Goal: Task Accomplishment & Management: Complete application form

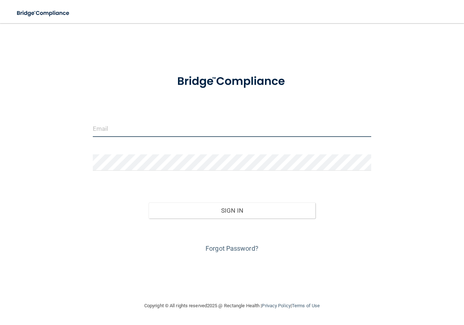
click at [233, 129] on input "email" at bounding box center [232, 129] width 278 height 16
type input "[EMAIL_ADDRESS][DOMAIN_NAME]"
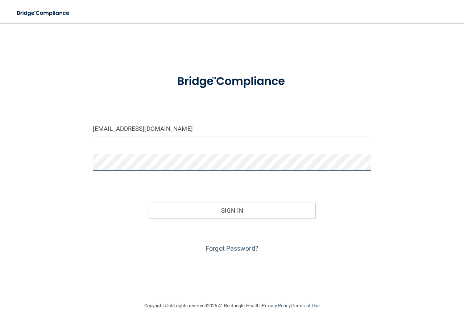
click at [149, 202] on button "Sign In" at bounding box center [232, 210] width 167 height 16
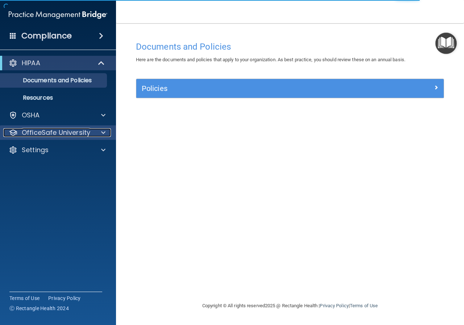
click at [101, 131] on span at bounding box center [103, 132] width 4 height 9
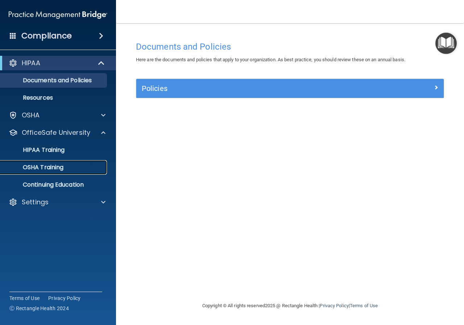
click at [82, 167] on div "OSHA Training" at bounding box center [54, 167] width 99 height 7
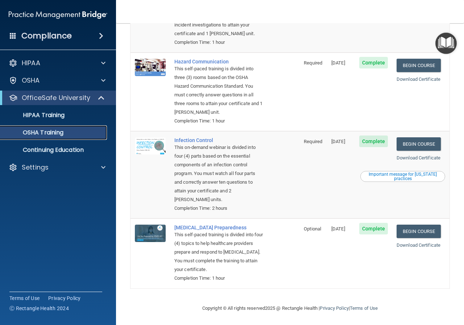
scroll to position [118, 0]
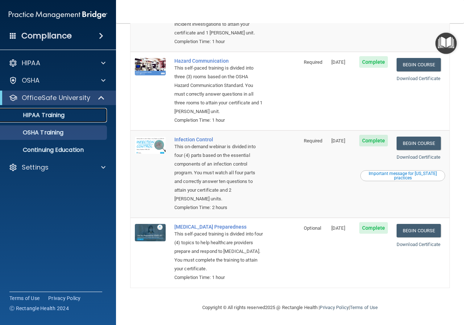
click at [74, 116] on div "HIPAA Training" at bounding box center [54, 115] width 99 height 7
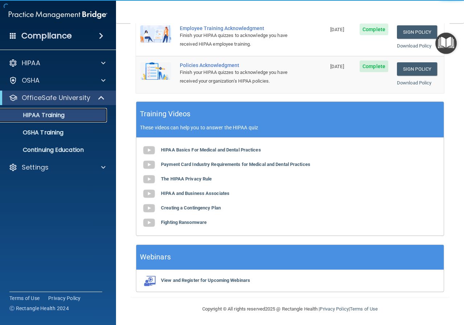
scroll to position [181, 0]
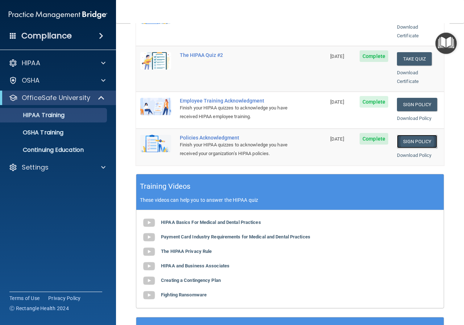
click at [397, 135] on link "Sign Policy" at bounding box center [417, 141] width 40 height 13
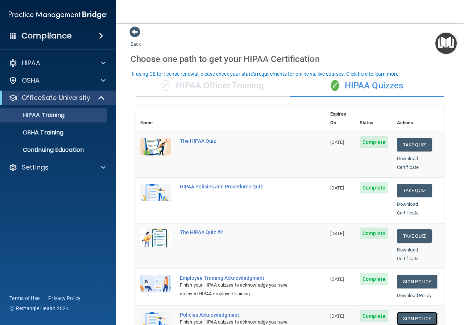
scroll to position [0, 0]
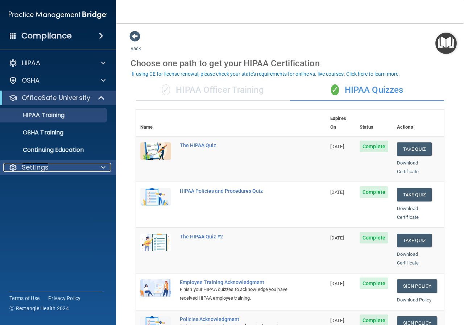
click at [88, 168] on div "Settings" at bounding box center [48, 167] width 90 height 9
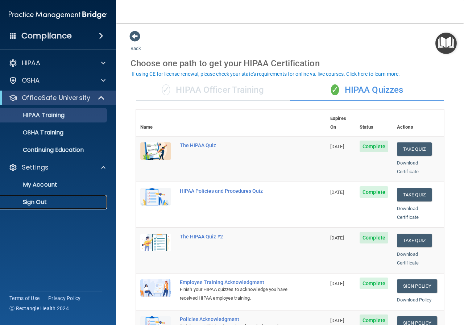
click at [45, 197] on link "Sign Out" at bounding box center [50, 202] width 114 height 14
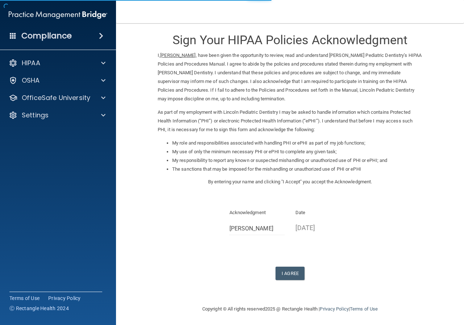
scroll to position [7, 0]
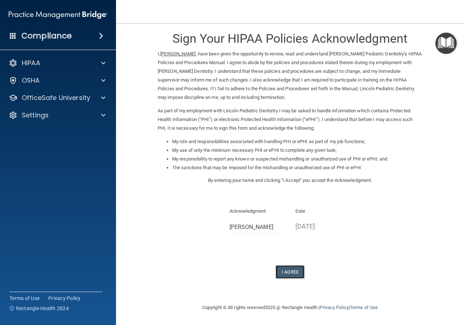
click at [288, 270] on button "I Agree" at bounding box center [289, 271] width 29 height 13
